Goal: Task Accomplishment & Management: Manage account settings

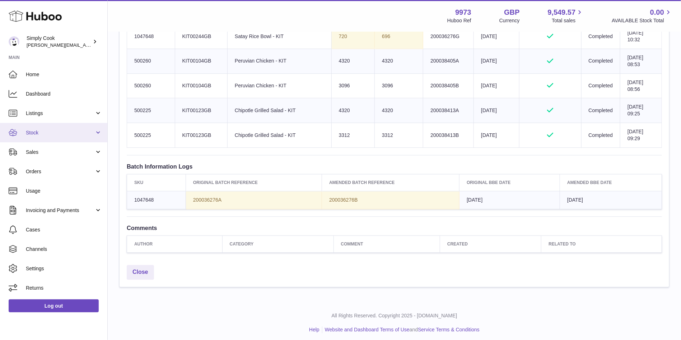
click at [64, 127] on link "Stock" at bounding box center [53, 132] width 107 height 19
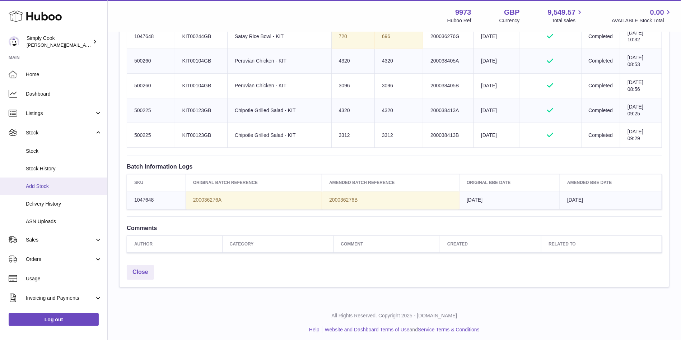
click at [42, 187] on span "Add Stock" at bounding box center [64, 186] width 76 height 7
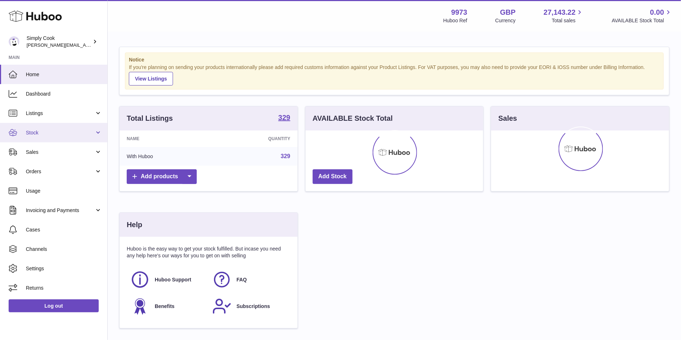
click at [41, 134] on span "Stock" at bounding box center [60, 132] width 69 height 7
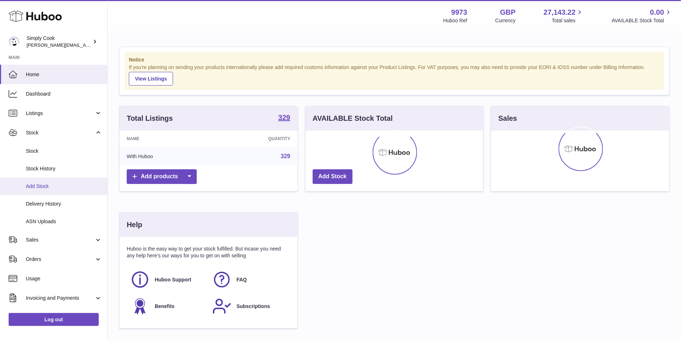
click at [45, 192] on link "Add Stock" at bounding box center [53, 186] width 107 height 18
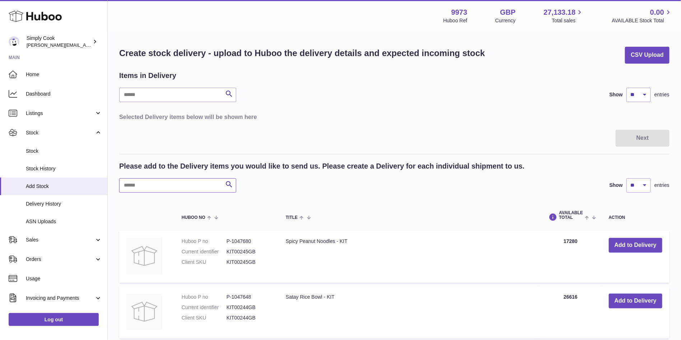
click at [171, 180] on input "text" at bounding box center [177, 185] width 117 height 14
type input "***"
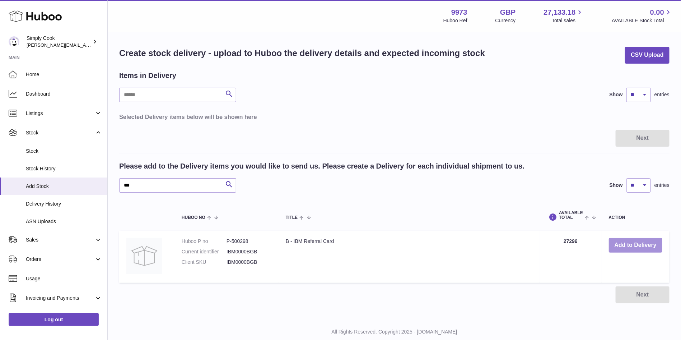
click at [625, 246] on button "Add to Delivery" at bounding box center [635, 245] width 53 height 15
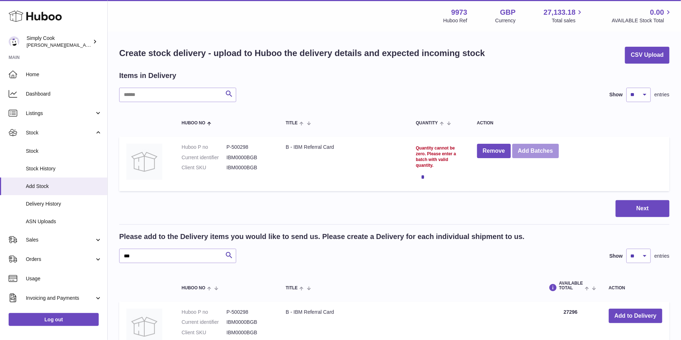
click at [544, 149] on button "Add Batches" at bounding box center [535, 151] width 47 height 15
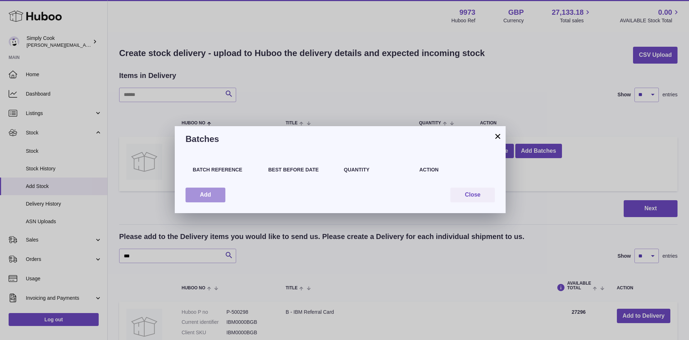
click at [209, 196] on button "Add" at bounding box center [206, 194] width 40 height 15
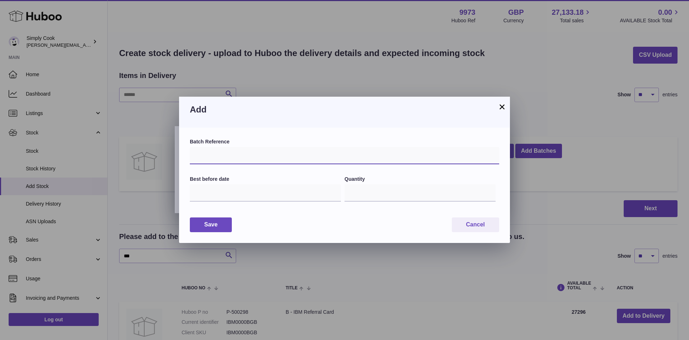
click at [221, 152] on input "text" at bounding box center [344, 155] width 309 height 17
type input "**********"
click at [255, 197] on input "text" at bounding box center [265, 192] width 151 height 17
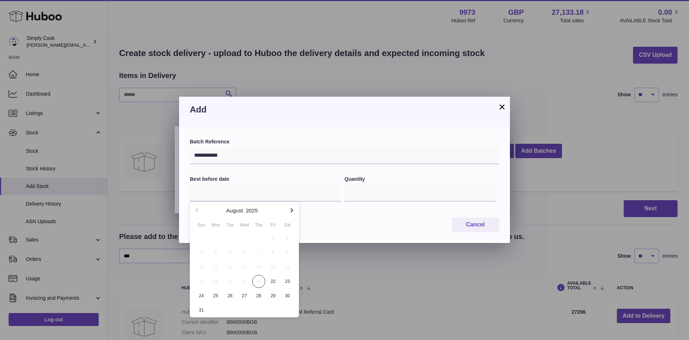
click at [288, 210] on icon "button" at bounding box center [292, 210] width 9 height 9
click at [232, 295] on span "30" at bounding box center [230, 295] width 13 height 13
type input "**********"
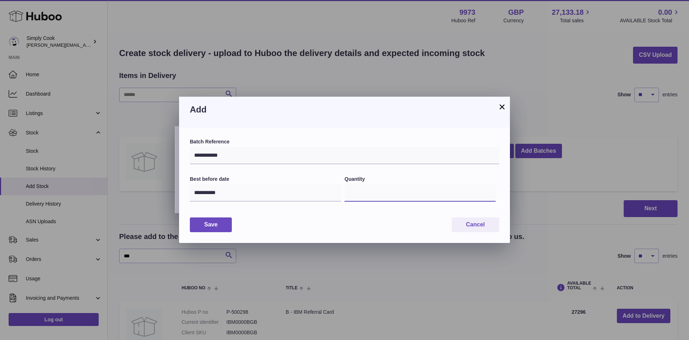
click at [392, 190] on input "*" at bounding box center [420, 192] width 151 height 17
type input "******"
click at [217, 229] on button "Save" at bounding box center [211, 224] width 42 height 15
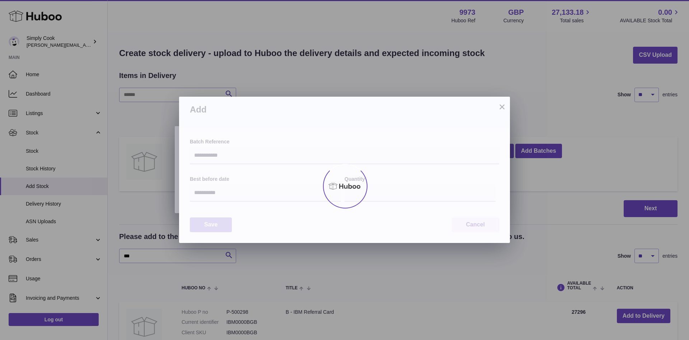
type input "******"
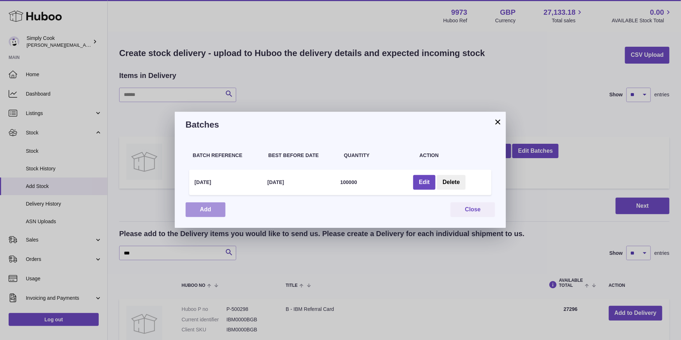
click at [201, 213] on button "Add" at bounding box center [206, 209] width 40 height 15
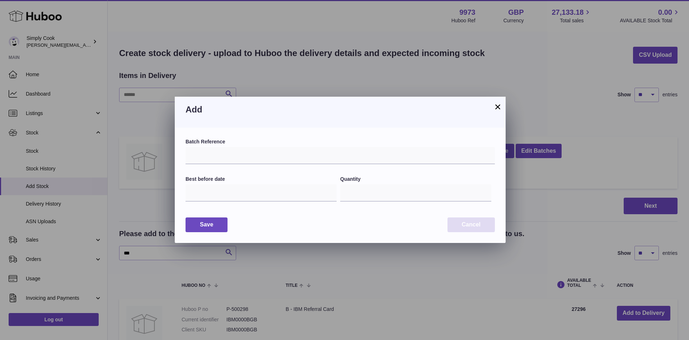
click at [467, 225] on button "Cancel" at bounding box center [471, 224] width 47 height 15
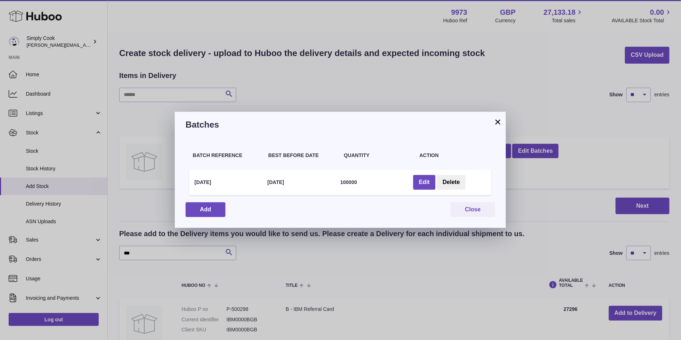
click at [499, 120] on button "×" at bounding box center [498, 121] width 9 height 9
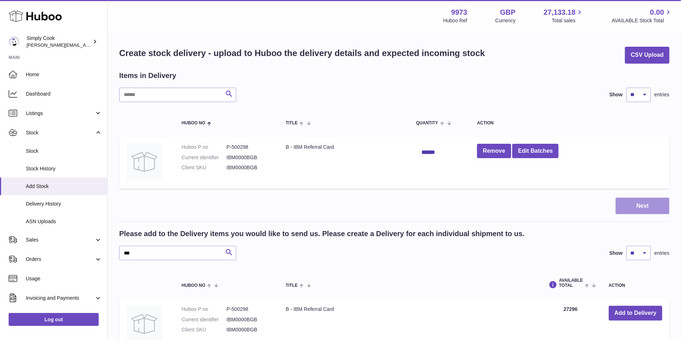
click at [632, 201] on button "Next" at bounding box center [643, 205] width 54 height 17
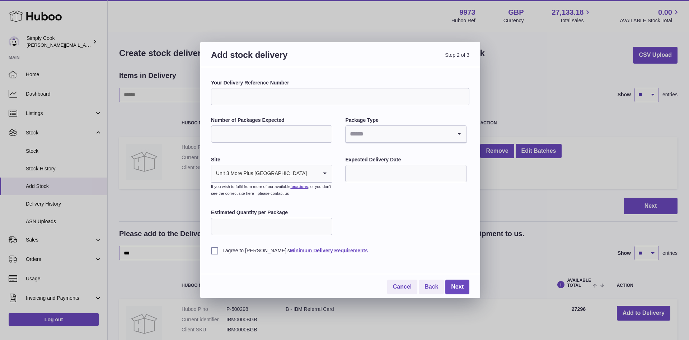
click at [279, 91] on input "Your Delivery Reference Number" at bounding box center [340, 96] width 258 height 17
type input "**********"
drag, startPoint x: 279, startPoint y: 127, endPoint x: 283, endPoint y: 123, distance: 5.8
click at [279, 127] on input "Number of Packages Expected" at bounding box center [271, 133] width 121 height 17
type input "******"
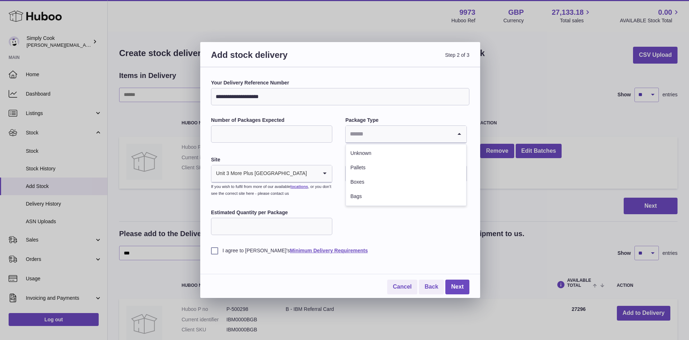
click at [388, 133] on input "Search for option" at bounding box center [399, 134] width 106 height 17
click at [391, 160] on li "Unknown" at bounding box center [406, 153] width 120 height 14
click at [371, 182] on div "Expected Delivery Date" at bounding box center [405, 169] width 121 height 27
click at [373, 176] on input "text" at bounding box center [405, 173] width 121 height 17
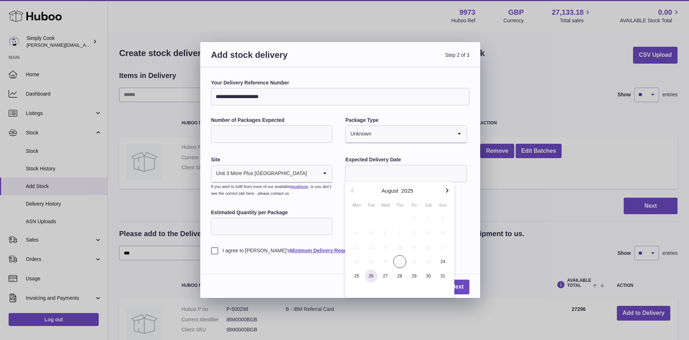
click at [374, 276] on span "26" at bounding box center [371, 275] width 13 height 13
type input "**********"
click at [276, 231] on input "Estimated Quantity per Package" at bounding box center [271, 226] width 121 height 17
type input "******"
click at [213, 249] on label "I agree to Huboo's Minimum Delivery Requirements" at bounding box center [340, 250] width 258 height 7
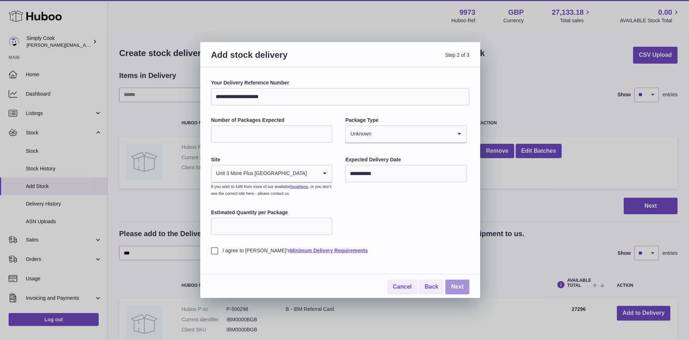
click at [455, 284] on link "Next" at bounding box center [457, 286] width 24 height 15
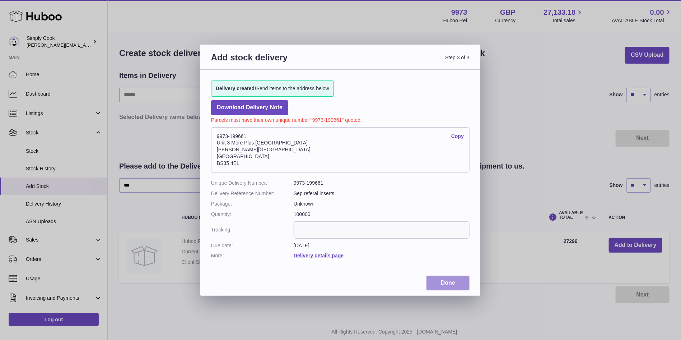
click at [449, 284] on link "Done" at bounding box center [447, 282] width 43 height 15
click at [442, 283] on link "Done" at bounding box center [447, 282] width 43 height 15
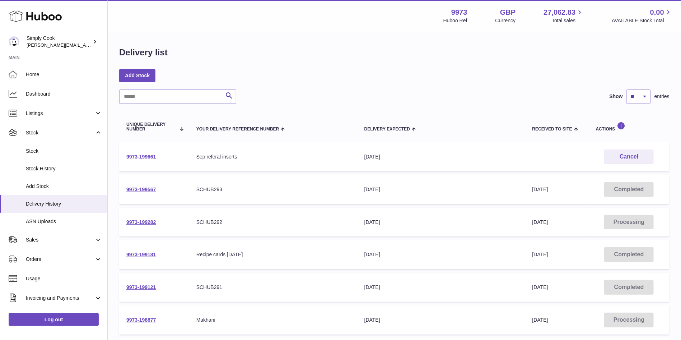
drag, startPoint x: 186, startPoint y: 157, endPoint x: 121, endPoint y: 155, distance: 65.4
click at [121, 155] on td "9973-199661" at bounding box center [154, 156] width 70 height 29
copy link "9973-199661"
click at [143, 154] on link "9973-199661" at bounding box center [141, 157] width 30 height 6
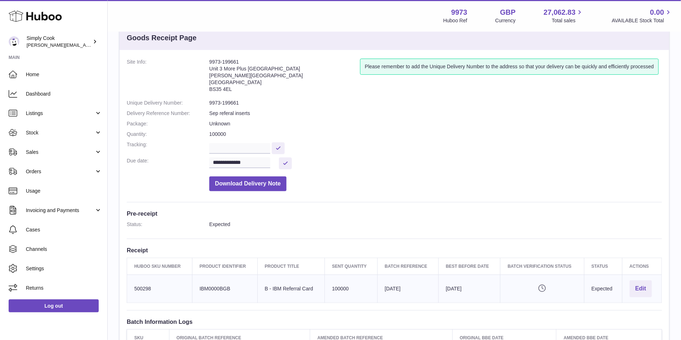
scroll to position [108, 0]
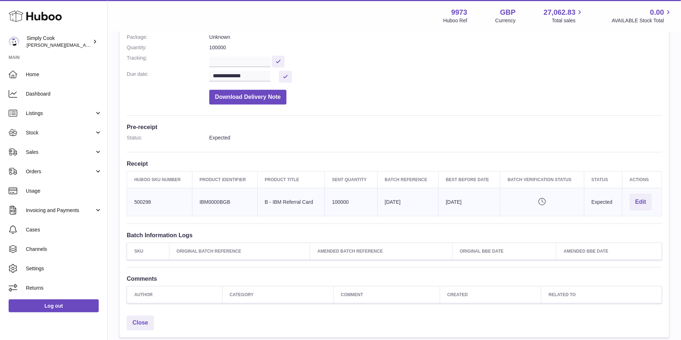
click at [137, 194] on td "Huboo SKU Number 500298" at bounding box center [159, 202] width 65 height 28
copy td "500298"
click at [36, 124] on link "Stock" at bounding box center [53, 132] width 107 height 19
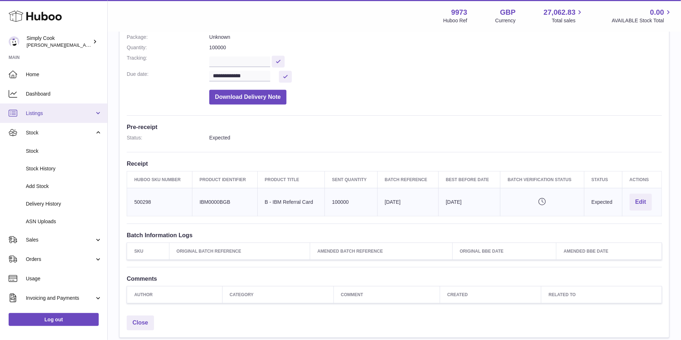
click at [39, 106] on link "Listings" at bounding box center [53, 112] width 107 height 19
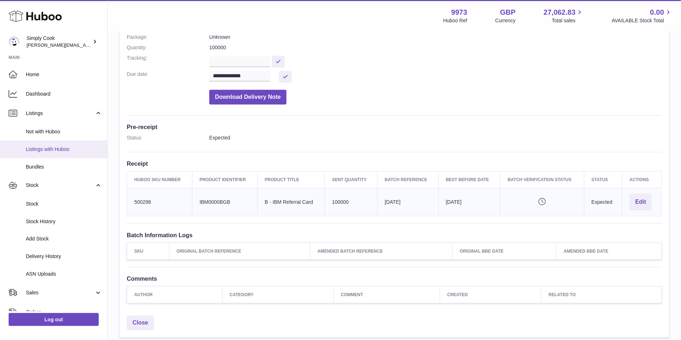
click at [43, 146] on span "Listings with Huboo" at bounding box center [64, 149] width 76 height 7
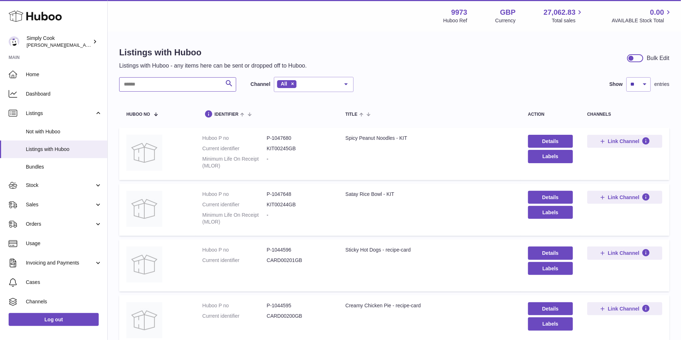
drag, startPoint x: 173, startPoint y: 83, endPoint x: 177, endPoint y: 88, distance: 6.3
click at [174, 82] on input "text" at bounding box center [177, 84] width 117 height 14
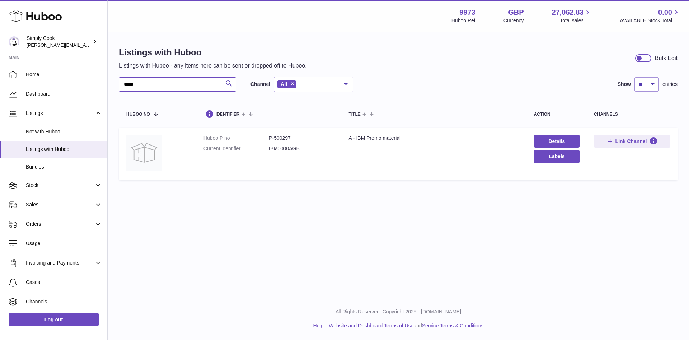
type input "*****"
click at [286, 136] on dd "P-500297" at bounding box center [301, 138] width 65 height 7
copy dd "500297"
click at [386, 195] on div "Listings with Huboo Listings with Huboo - any items here can be sent or dropped…" at bounding box center [399, 114] width 582 height 165
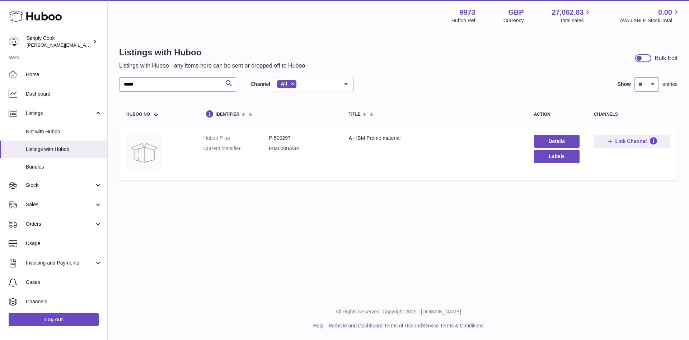
click at [288, 144] on dl "Huboo P no P-500297 Current identifier IBM0000AGB" at bounding box center [269, 145] width 131 height 21
drag, startPoint x: 261, startPoint y: 134, endPoint x: 424, endPoint y: 137, distance: 163.7
click at [424, 137] on tr "Huboo P no P-500297 Current identifier IBM0000AGB Title A - IBM Promo material …" at bounding box center [398, 153] width 559 height 52
click at [377, 145] on td "Title A - IBM Promo material" at bounding box center [433, 153] width 185 height 52
click at [283, 138] on dd "P-500297" at bounding box center [301, 138] width 65 height 7
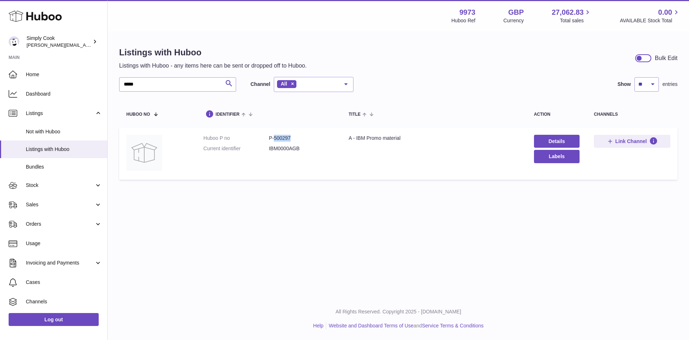
click at [283, 138] on dd "P-500297" at bounding box center [301, 138] width 65 height 7
copy dd "500297"
click at [379, 140] on div "A - IBM Promo material" at bounding box center [434, 138] width 171 height 7
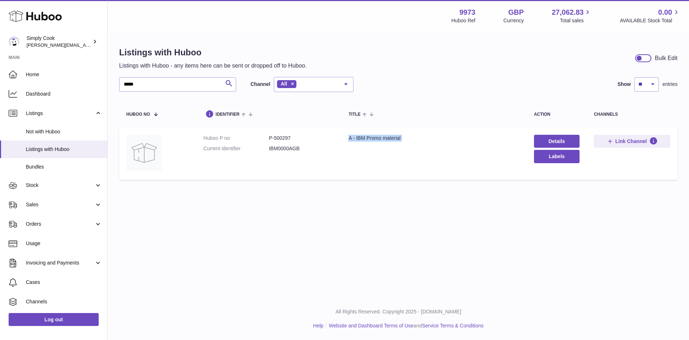
copy tr "A - IBM Promo material"
